Goal: Use online tool/utility: Use online tool/utility

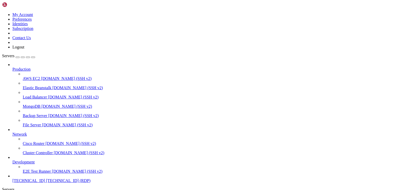
scroll to position [18, 0]
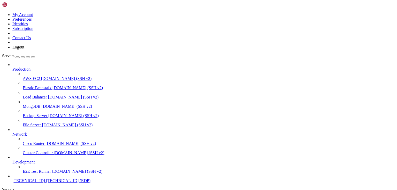
click at [33, 57] on icon "button" at bounding box center [33, 57] width 0 height 0
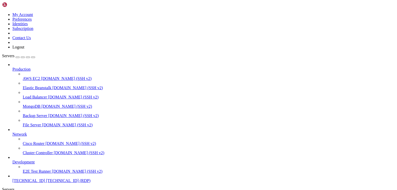
drag, startPoint x: 104, startPoint y: 264, endPoint x: 60, endPoint y: 261, distance: 43.7
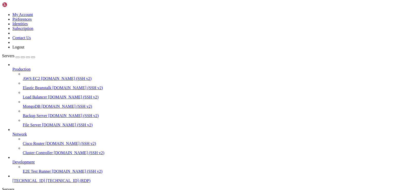
drag, startPoint x: 107, startPoint y: 261, endPoint x: 63, endPoint y: 256, distance: 44.2
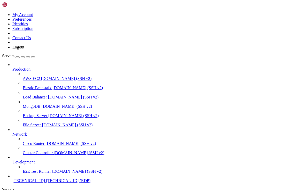
drag, startPoint x: 83, startPoint y: 264, endPoint x: 33, endPoint y: 259, distance: 50.3
drag, startPoint x: 82, startPoint y: 263, endPoint x: 10, endPoint y: 258, distance: 71.9
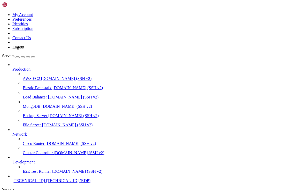
drag, startPoint x: 81, startPoint y: 264, endPoint x: 39, endPoint y: 258, distance: 42.0
drag, startPoint x: 111, startPoint y: 262, endPoint x: 98, endPoint y: 262, distance: 13.4
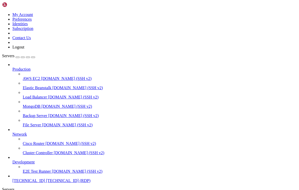
drag, startPoint x: 114, startPoint y: 262, endPoint x: 91, endPoint y: 262, distance: 23.0
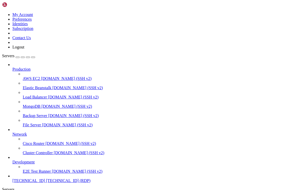
drag, startPoint x: 83, startPoint y: 263, endPoint x: 44, endPoint y: 259, distance: 39.1
drag, startPoint x: 115, startPoint y: 262, endPoint x: 94, endPoint y: 261, distance: 20.9
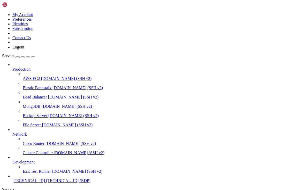
drag, startPoint x: 83, startPoint y: 262, endPoint x: 46, endPoint y: 260, distance: 36.2
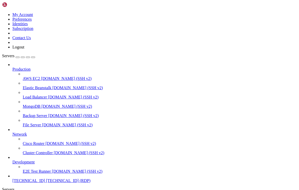
drag, startPoint x: 90, startPoint y: 261, endPoint x: 11, endPoint y: 260, distance: 78.2
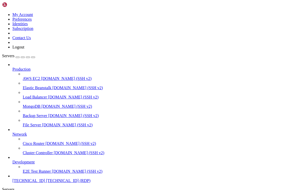
drag, startPoint x: 114, startPoint y: 263, endPoint x: 92, endPoint y: 262, distance: 21.2
